Goal: Find specific page/section: Find specific page/section

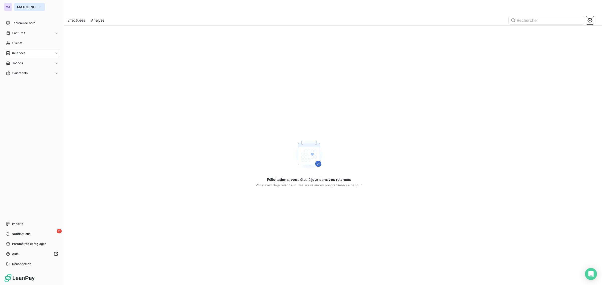
click at [21, 6] on span "MATCHING" at bounding box center [26, 7] width 19 height 4
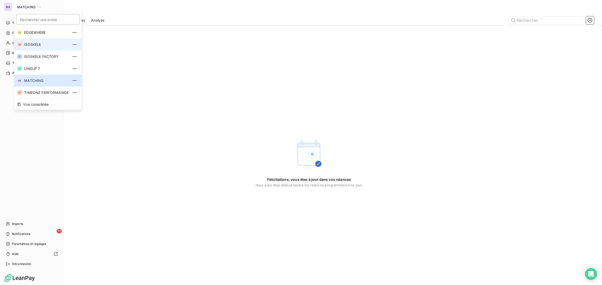
click at [38, 41] on li "IS ISOSKELE" at bounding box center [47, 45] width 67 height 12
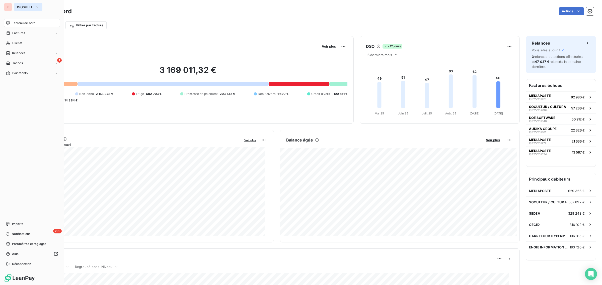
click at [29, 10] on button "ISOSKELE" at bounding box center [28, 7] width 28 height 8
click at [40, 63] on div "1 Tâches" at bounding box center [32, 63] width 56 height 8
